Goal: Information Seeking & Learning: Learn about a topic

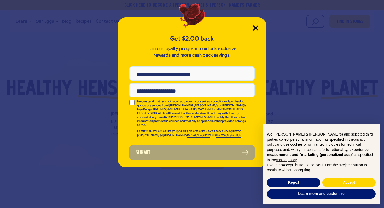
click at [255, 29] on icon "Close Modal" at bounding box center [255, 27] width 5 height 5
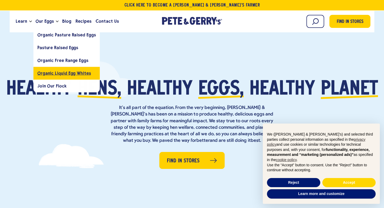
click at [70, 76] on link "Organic Liquid Egg Whites" at bounding box center [66, 73] width 66 height 13
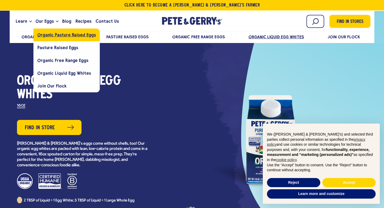
click at [64, 36] on span "Organic Pasture Raised Eggs" at bounding box center [66, 34] width 58 height 5
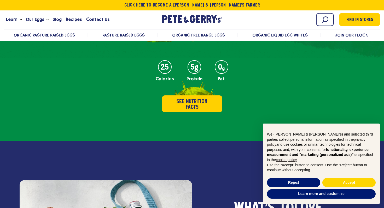
scroll to position [247, 0]
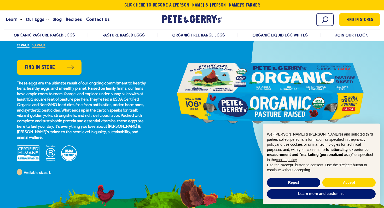
scroll to position [64, 0]
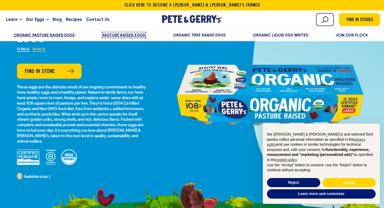
click at [121, 33] on span "Pasture Raised Eggs" at bounding box center [124, 35] width 42 height 5
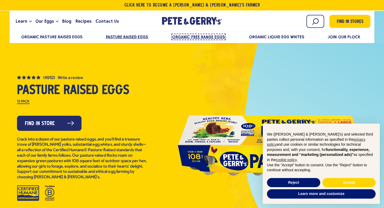
click at [219, 36] on span "Organic Free Range Eggs" at bounding box center [198, 36] width 52 height 5
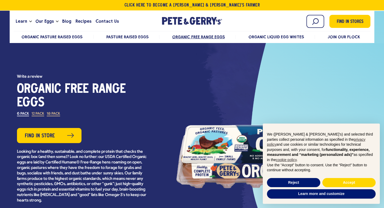
click at [265, 31] on div "Learn Our Hens Our Story FAQ Careers Farm With Us Egg Shortage Our Eggs Pasture…" at bounding box center [192, 22] width 357 height 17
click at [268, 35] on span "Organic Liquid Egg Whites" at bounding box center [276, 36] width 56 height 5
